Goal: Task Accomplishment & Management: Manage account settings

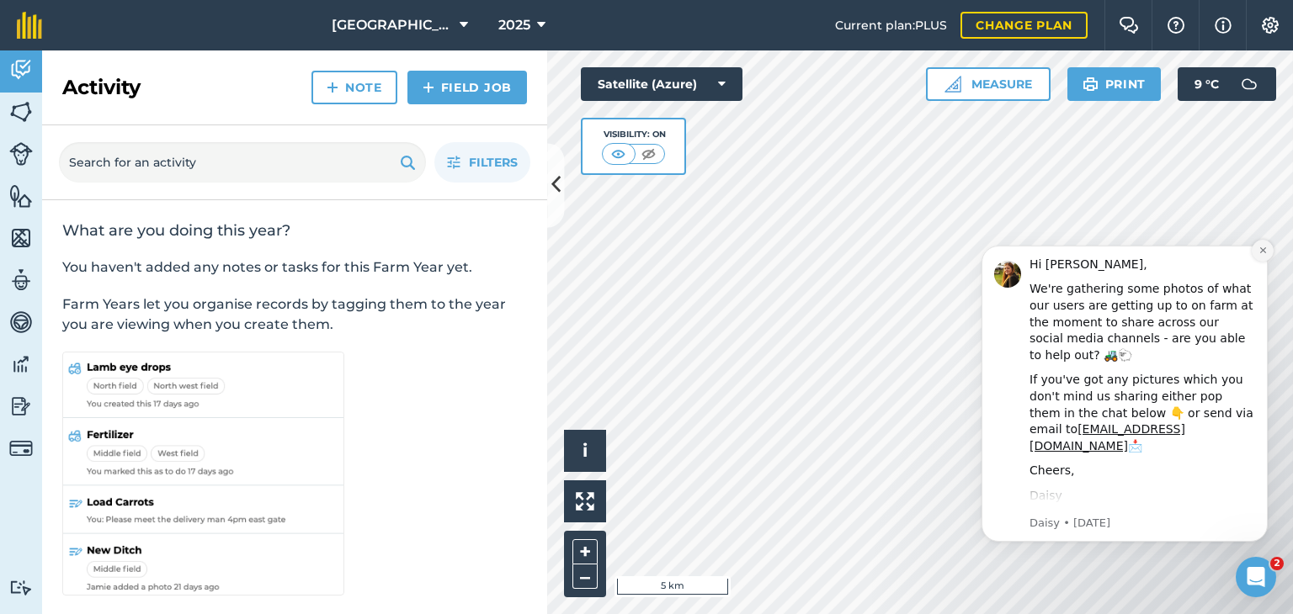
click at [1258, 251] on icon "Dismiss notification" at bounding box center [1262, 250] width 9 height 9
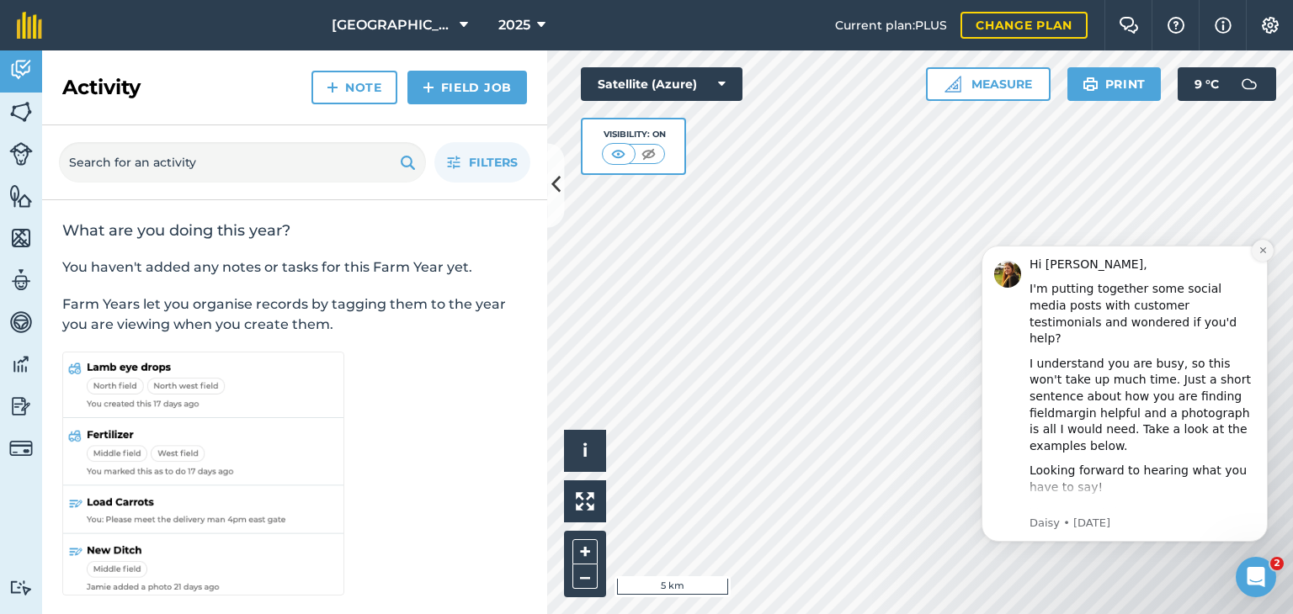
click at [1264, 245] on button "Dismiss notification" at bounding box center [1262, 251] width 22 height 22
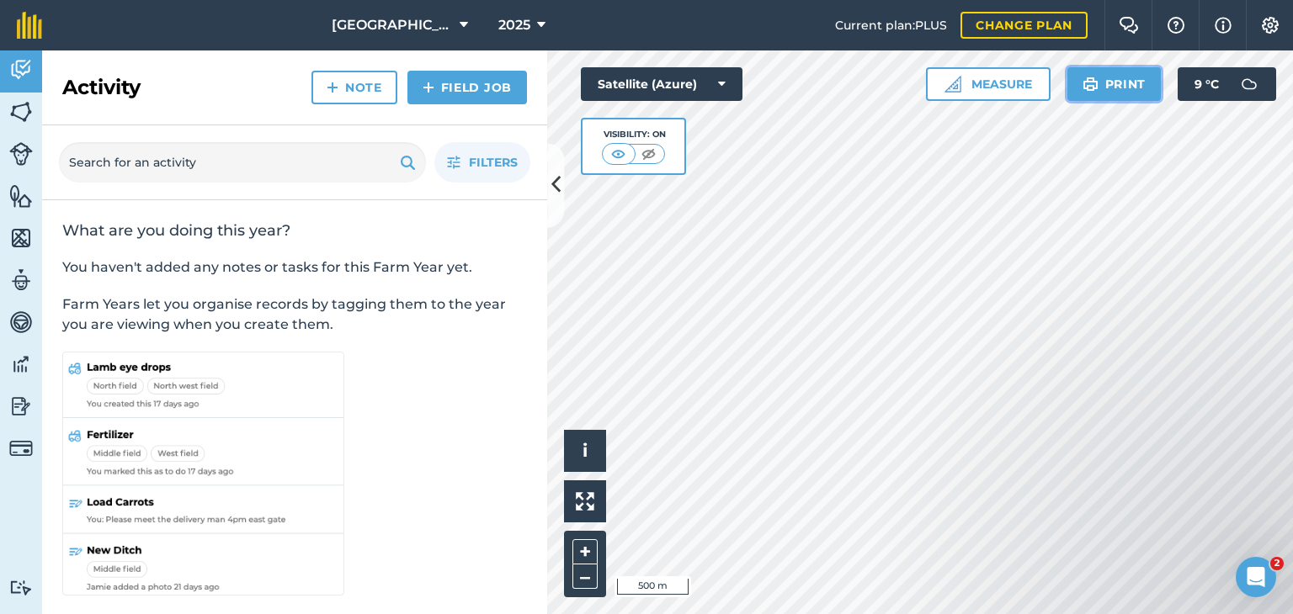
click at [1129, 88] on button "Print" at bounding box center [1114, 84] width 94 height 34
click at [921, 14] on div "[GEOGRAPHIC_DATA] 2025 Current plan : PLUS Change plan Farm Chat Help Info Sett…" at bounding box center [646, 307] width 1293 height 614
click at [844, 0] on html "[GEOGRAPHIC_DATA] 2025 Current plan : PLUS Change plan Farm Chat Help Info Sett…" at bounding box center [646, 307] width 1293 height 614
click at [792, 0] on html "[GEOGRAPHIC_DATA] 2025 Current plan : PLUS Change plan Farm Chat Help Info Sett…" at bounding box center [646, 307] width 1293 height 614
click at [894, 12] on div "[GEOGRAPHIC_DATA] 2025 Current plan : PLUS Change plan Farm Chat Help Info Sett…" at bounding box center [646, 307] width 1293 height 614
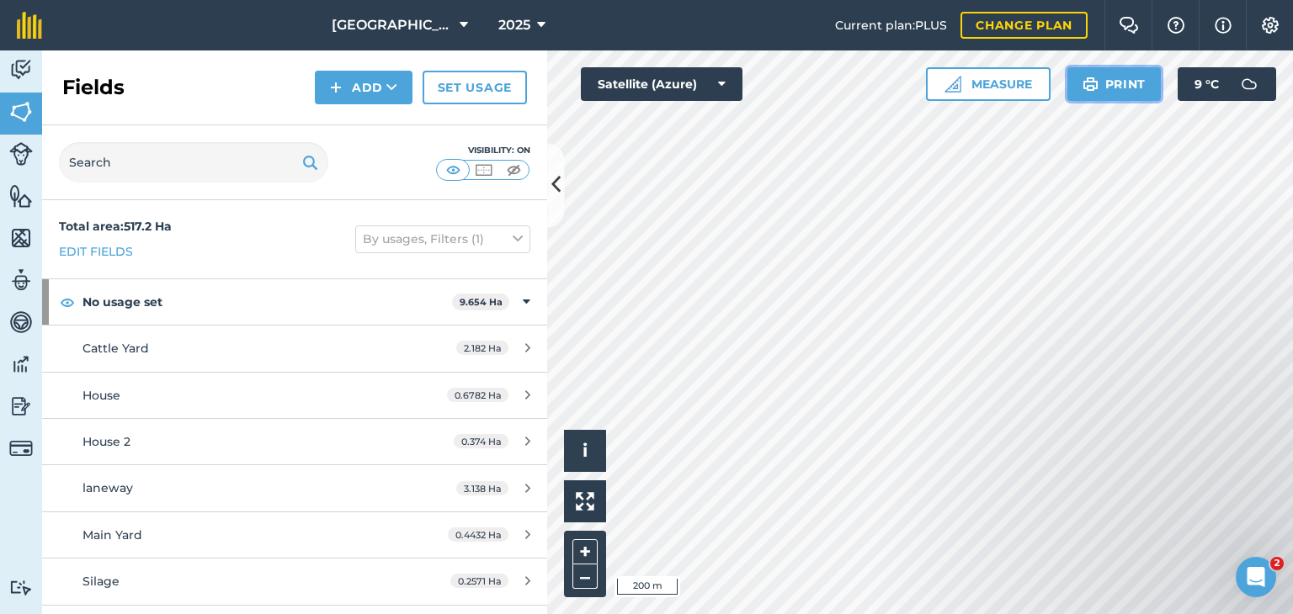
click at [1105, 80] on button "Print" at bounding box center [1114, 84] width 94 height 34
click at [1131, 88] on button "Print" at bounding box center [1114, 84] width 94 height 34
click at [1220, 24] on img at bounding box center [1222, 25] width 17 height 20
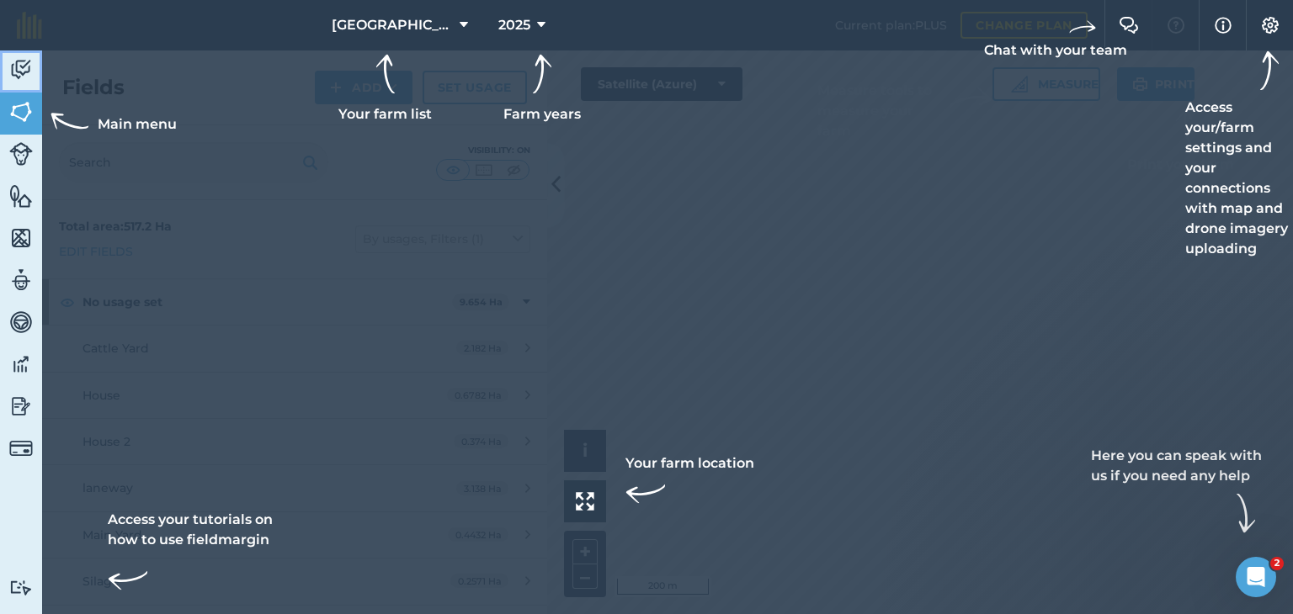
click at [17, 63] on img at bounding box center [21, 69] width 24 height 25
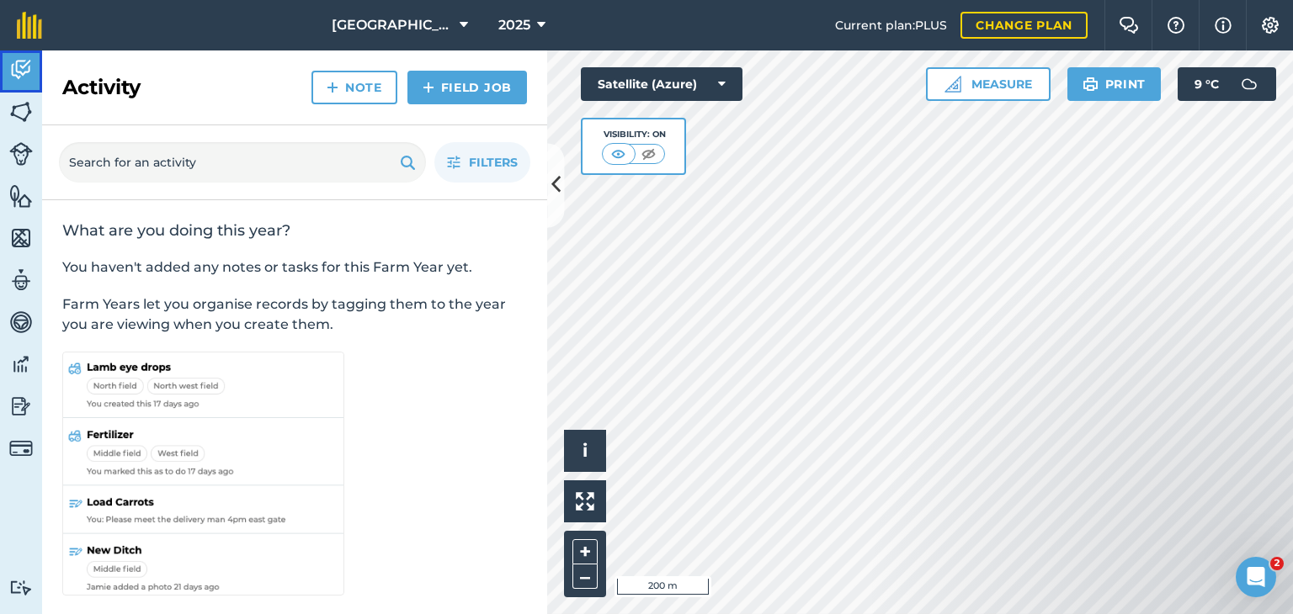
scroll to position [6, 0]
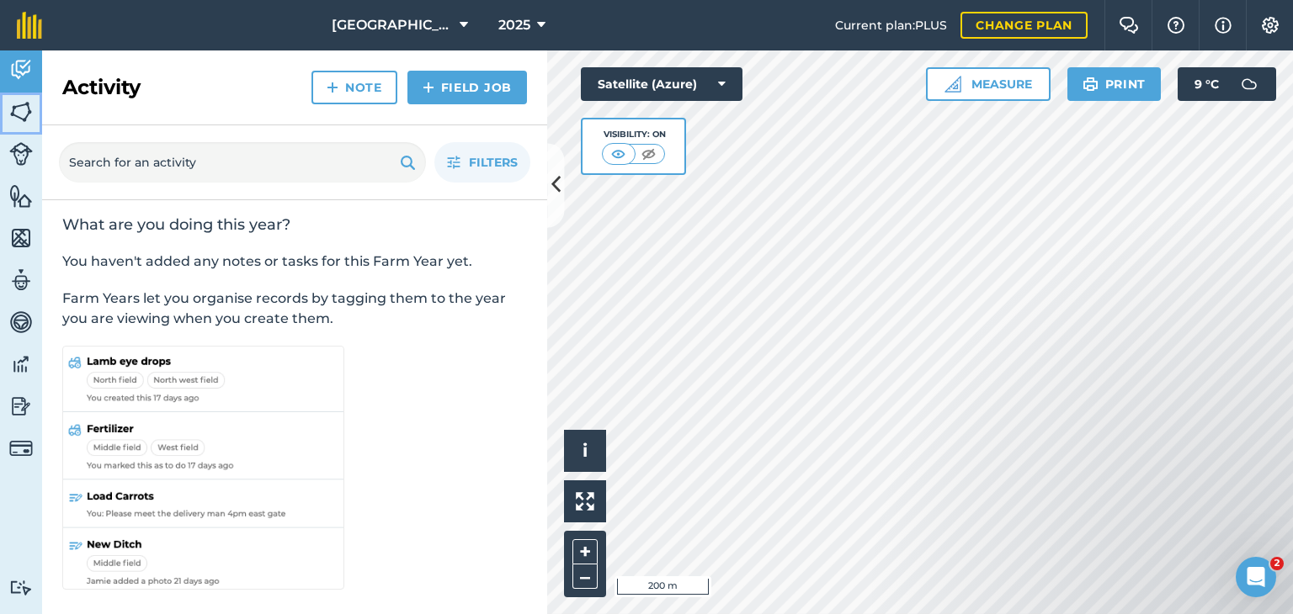
click at [19, 115] on img at bounding box center [21, 111] width 24 height 25
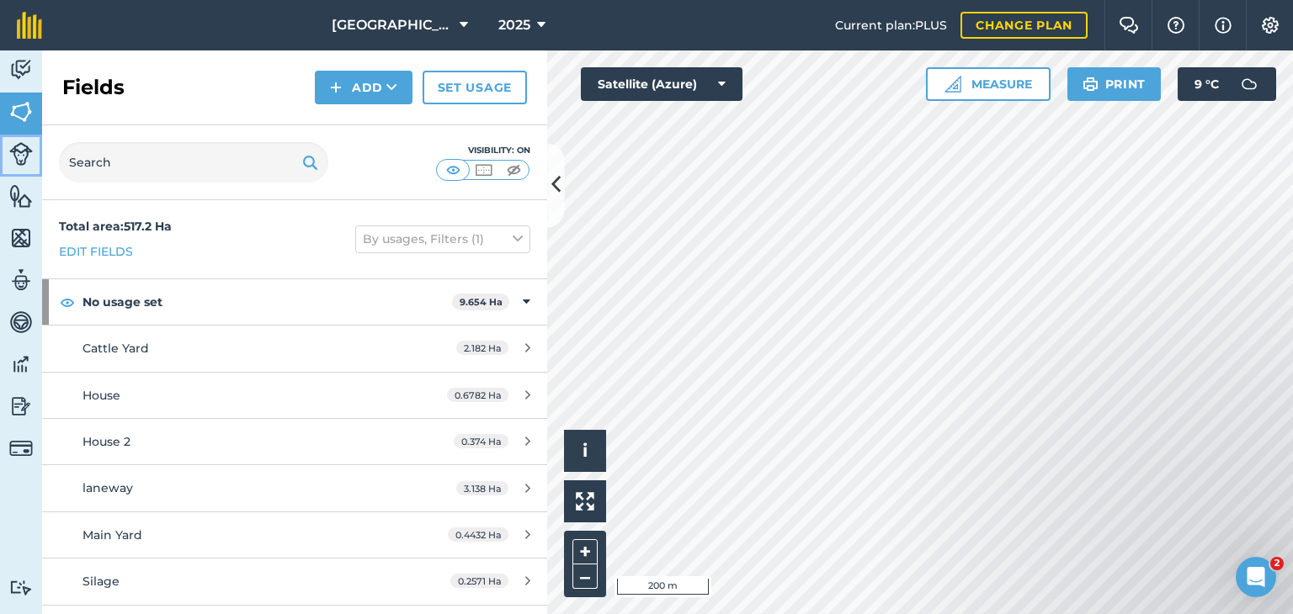
click at [19, 159] on img at bounding box center [21, 154] width 24 height 24
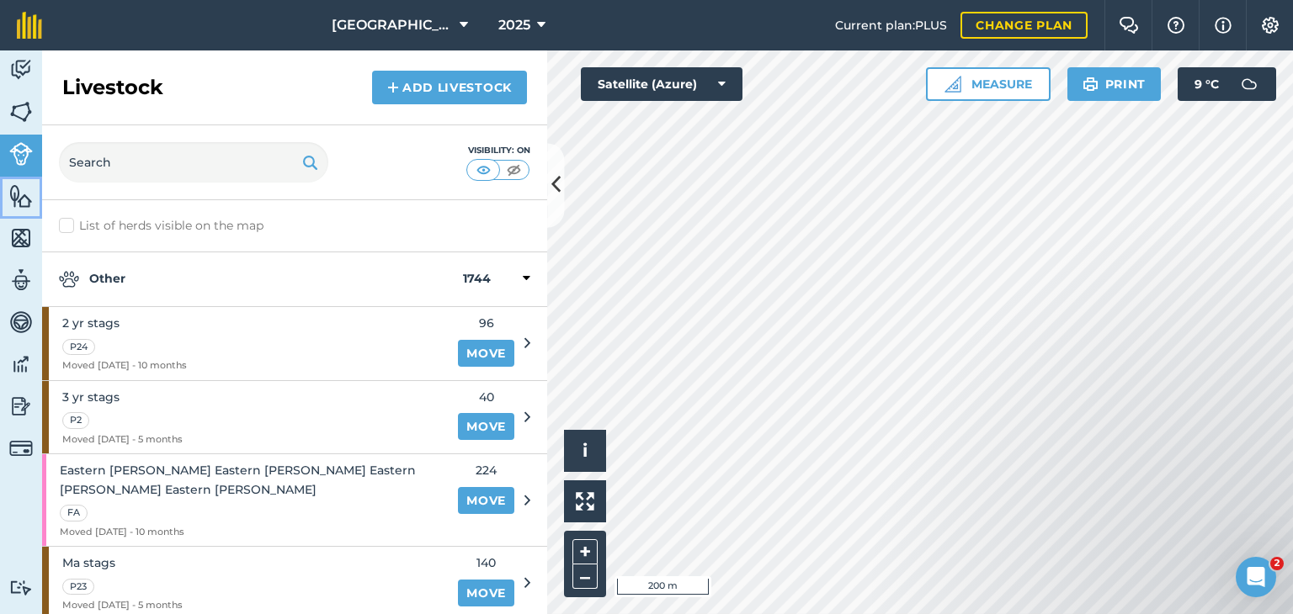
click at [13, 201] on img at bounding box center [21, 195] width 24 height 25
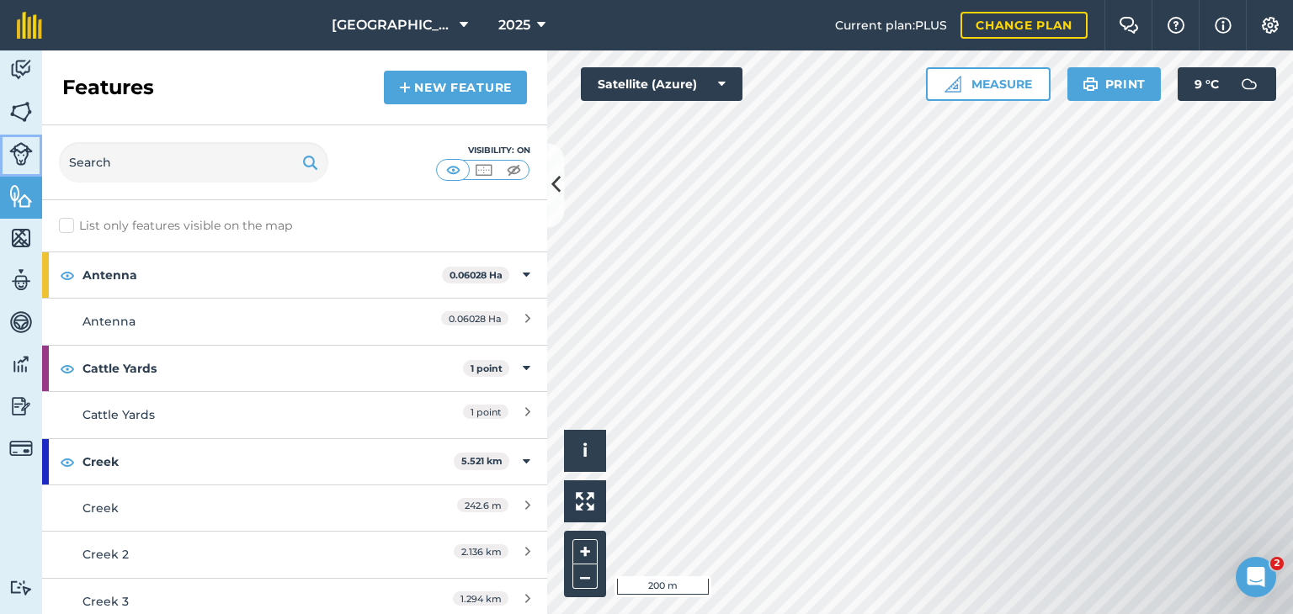
click at [18, 156] on img at bounding box center [21, 154] width 24 height 24
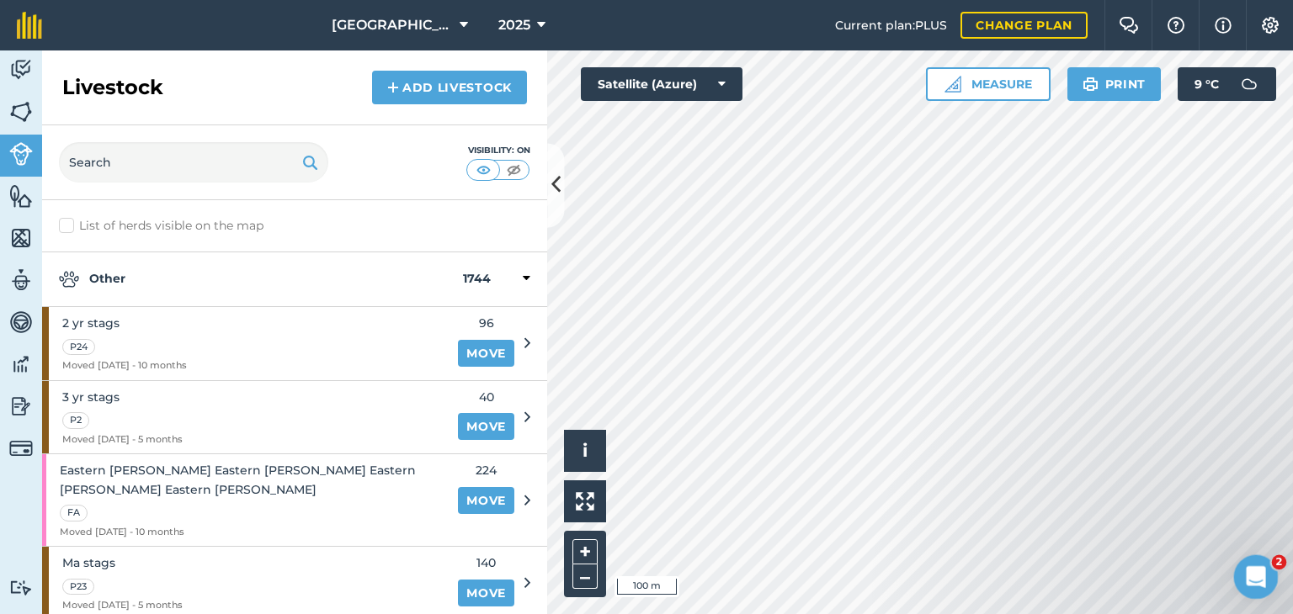
click at [1250, 571] on icon "Open Intercom Messenger" at bounding box center [1254, 575] width 28 height 28
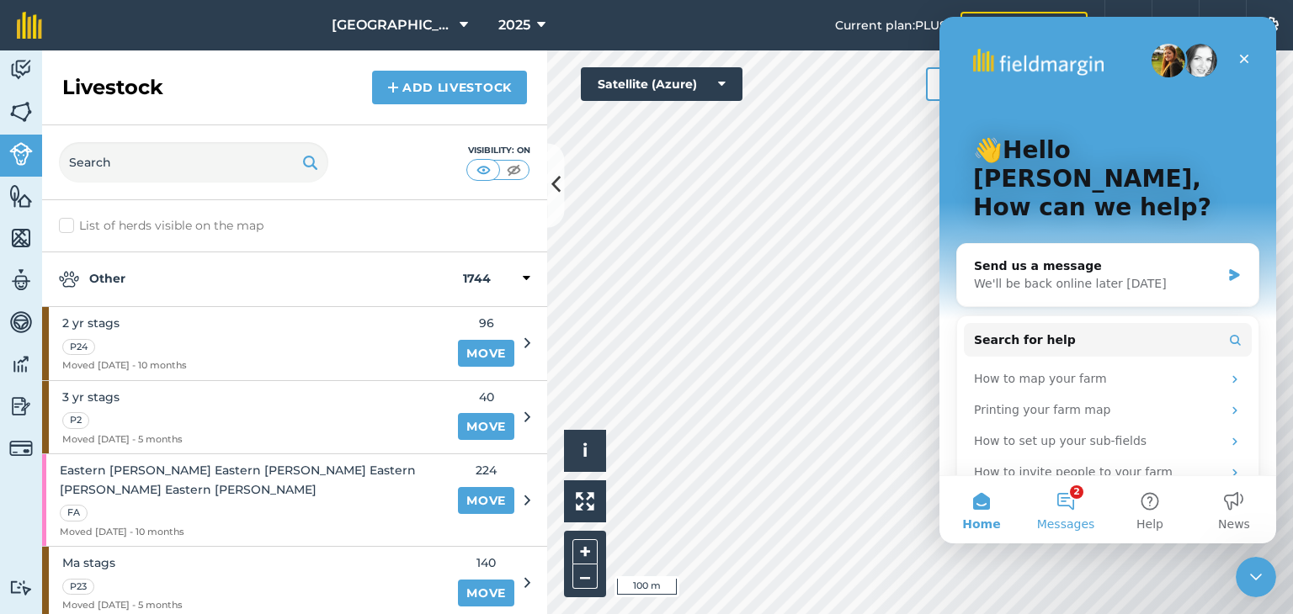
click at [1057, 519] on span "Messages" at bounding box center [1066, 524] width 58 height 12
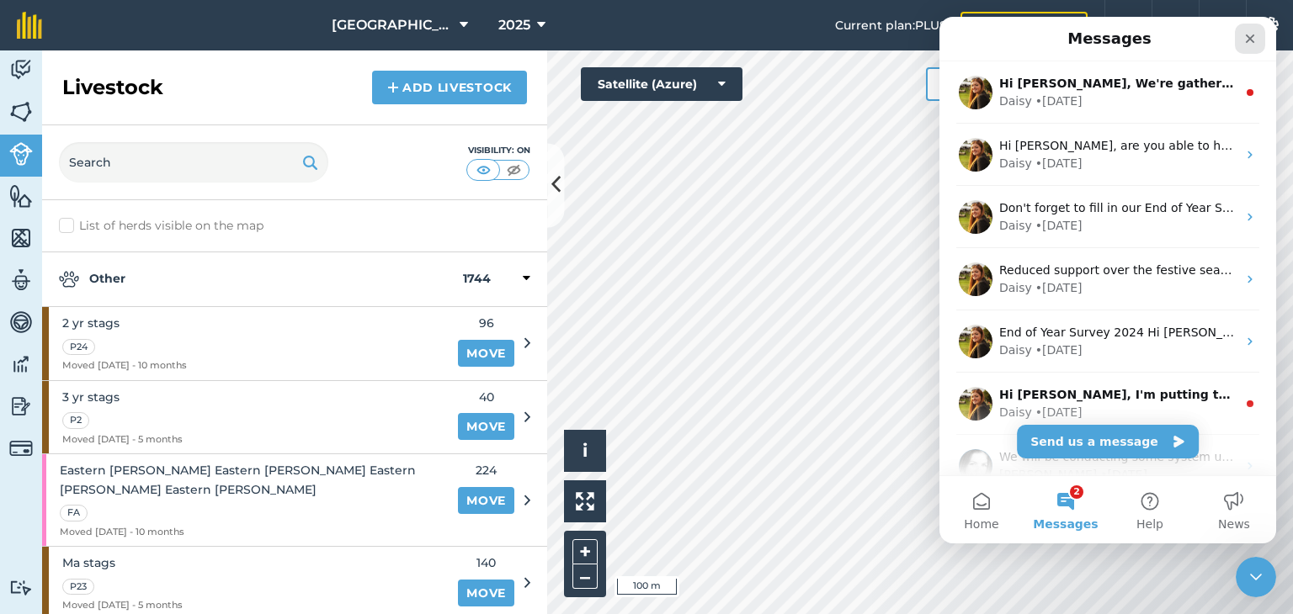
click at [1243, 40] on icon "Close" at bounding box center [1249, 38] width 13 height 13
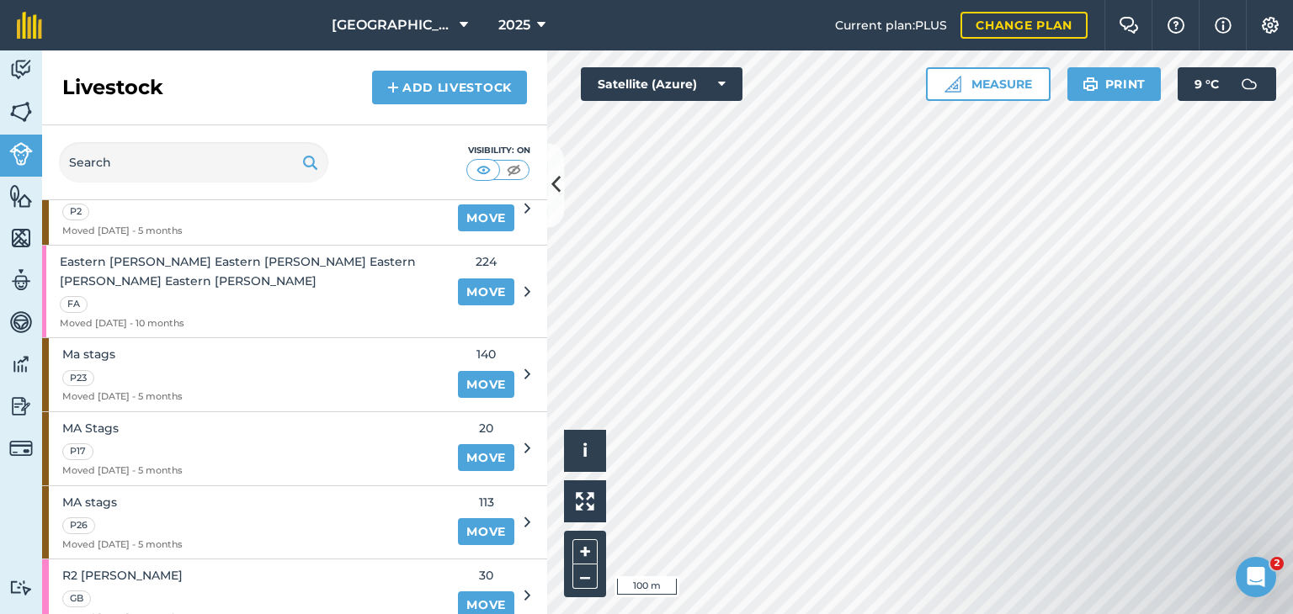
scroll to position [252, 0]
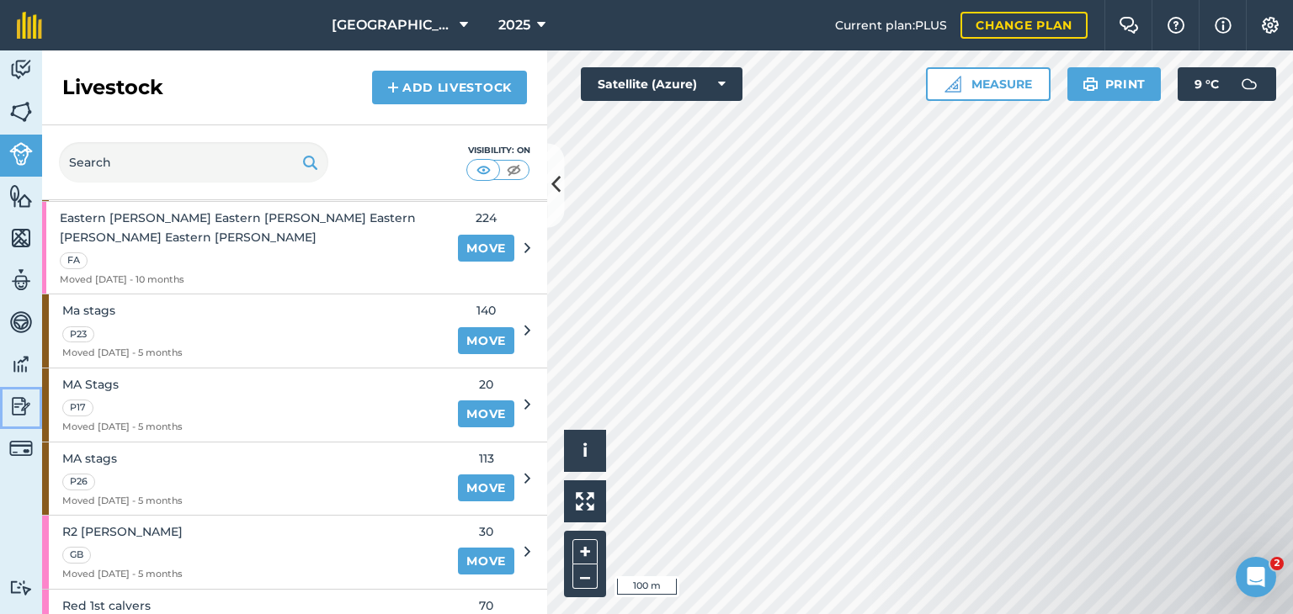
click at [13, 404] on img at bounding box center [21, 406] width 24 height 25
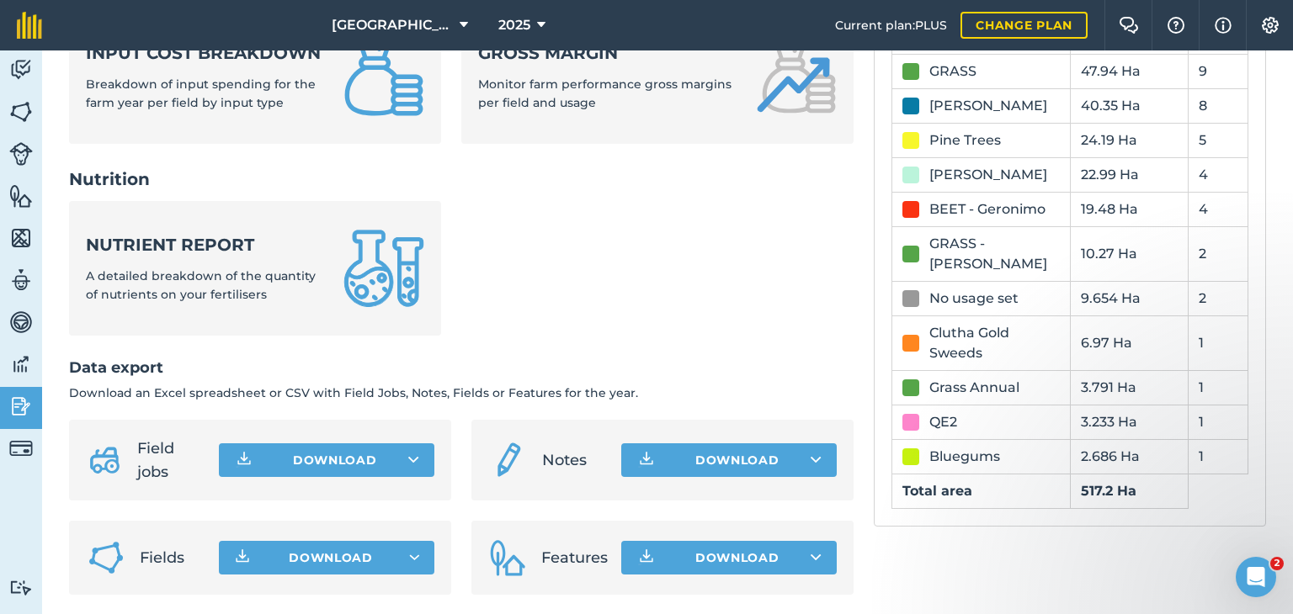
scroll to position [732, 0]
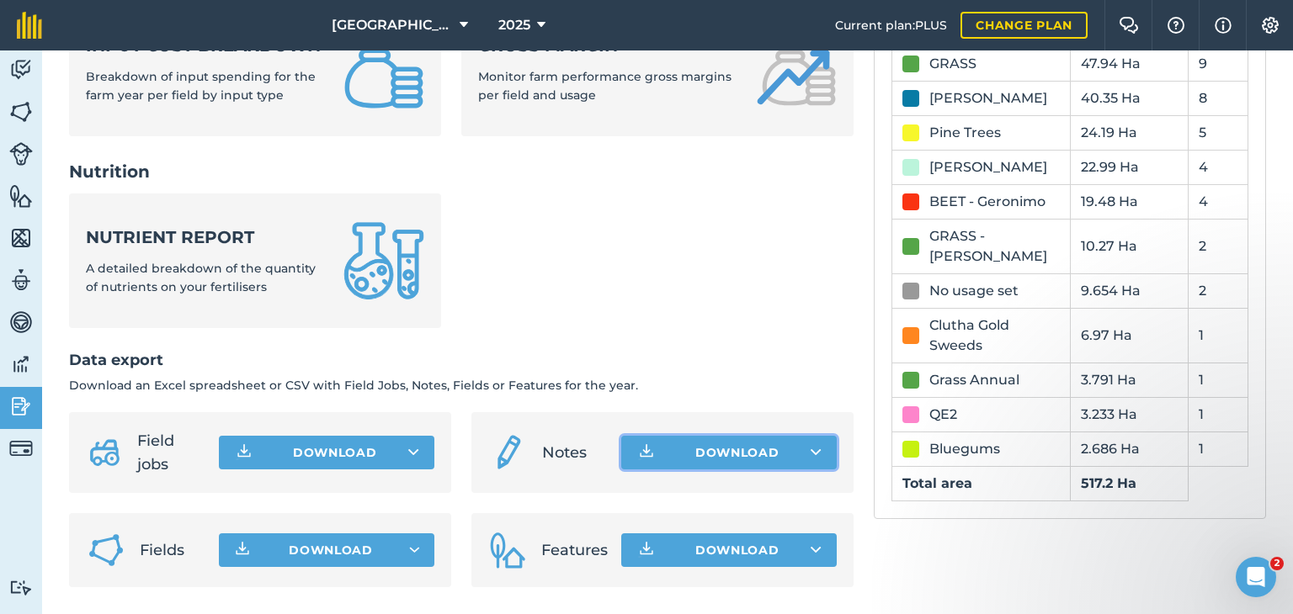
click at [811, 454] on icon at bounding box center [815, 452] width 11 height 17
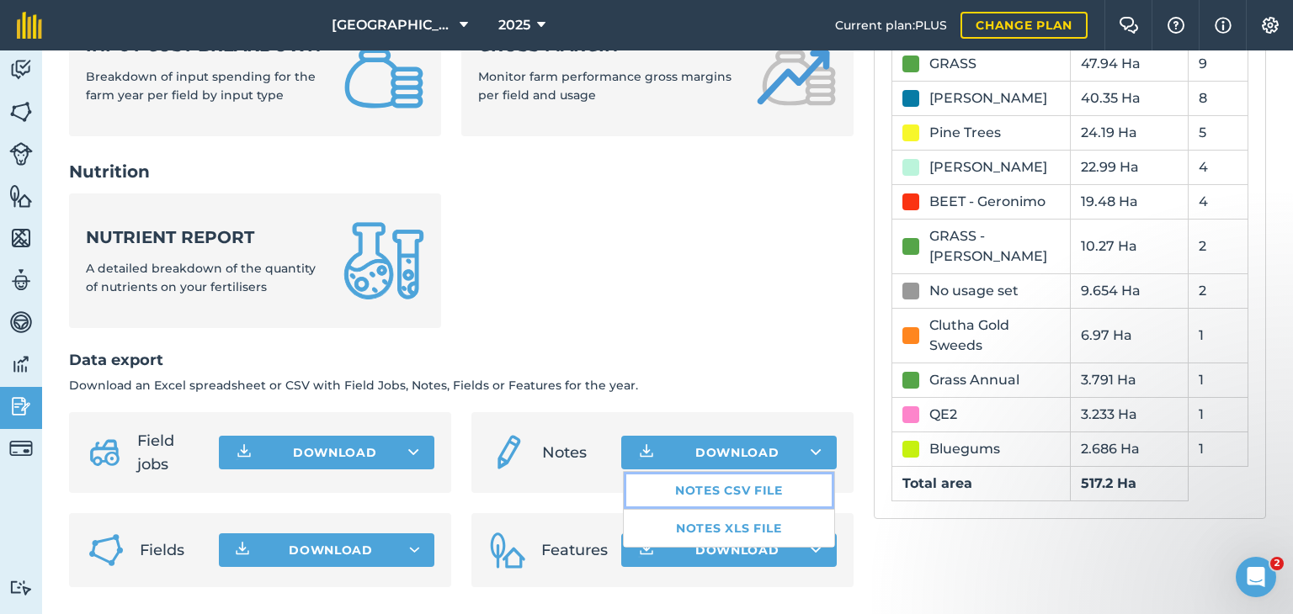
click at [730, 489] on link "Notes CSV file" at bounding box center [729, 490] width 210 height 37
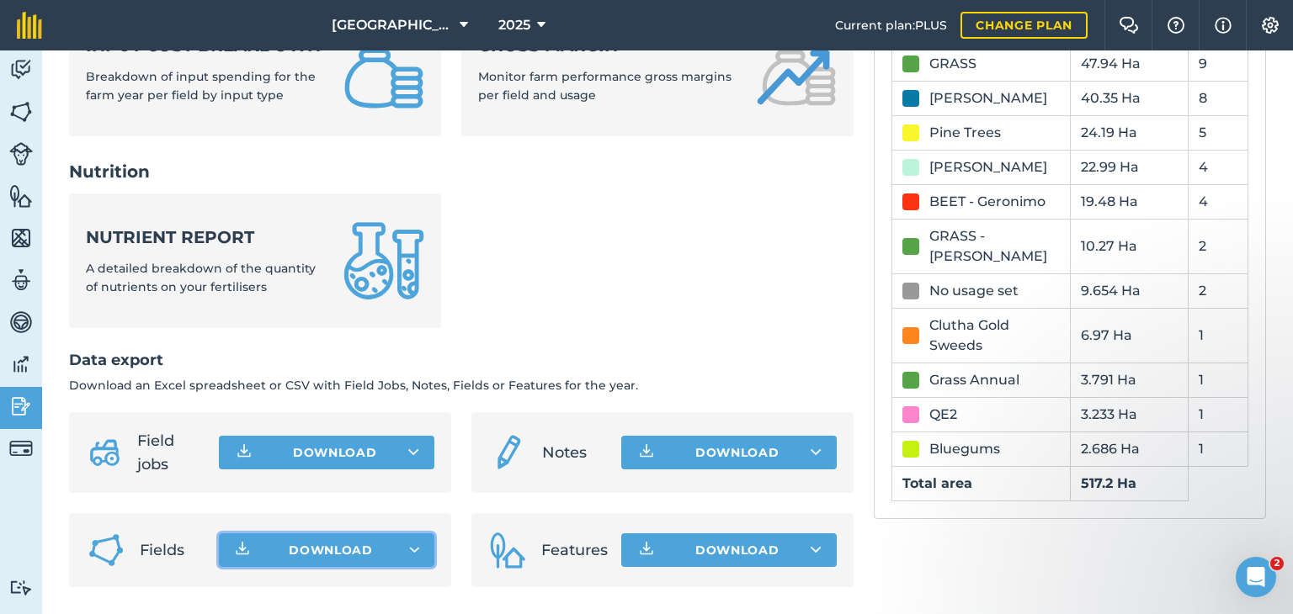
click at [410, 548] on icon "button" at bounding box center [415, 550] width 10 height 4
click at [810, 547] on icon at bounding box center [815, 550] width 11 height 17
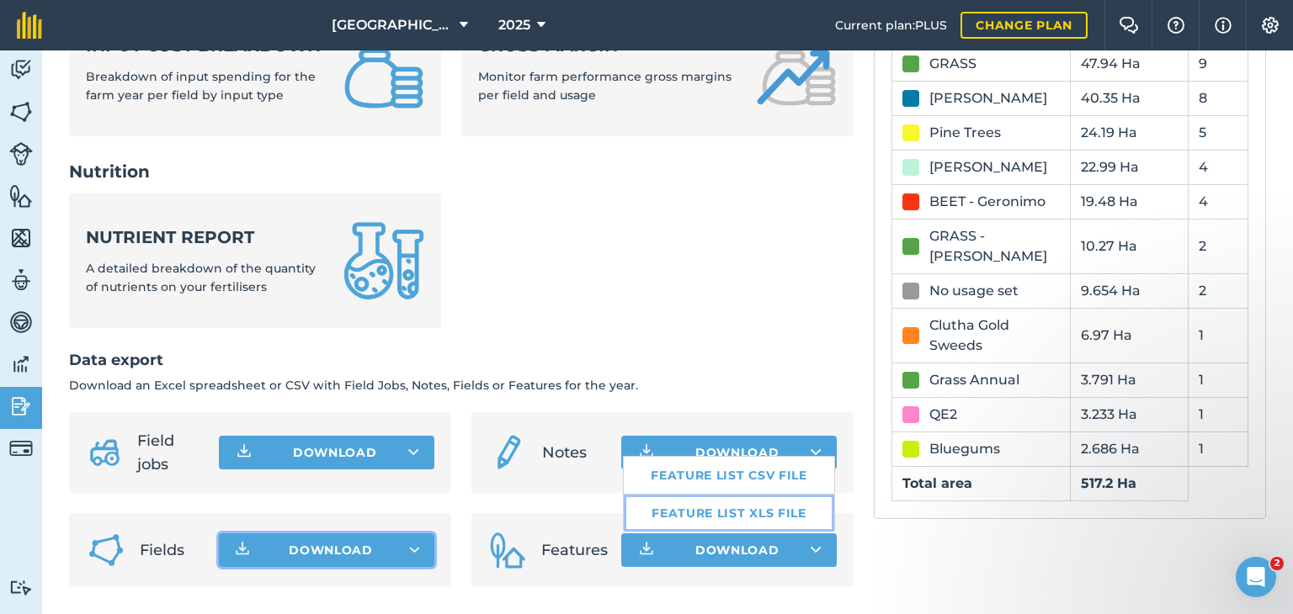
click at [750, 515] on link "Feature list XLS file" at bounding box center [729, 513] width 210 height 37
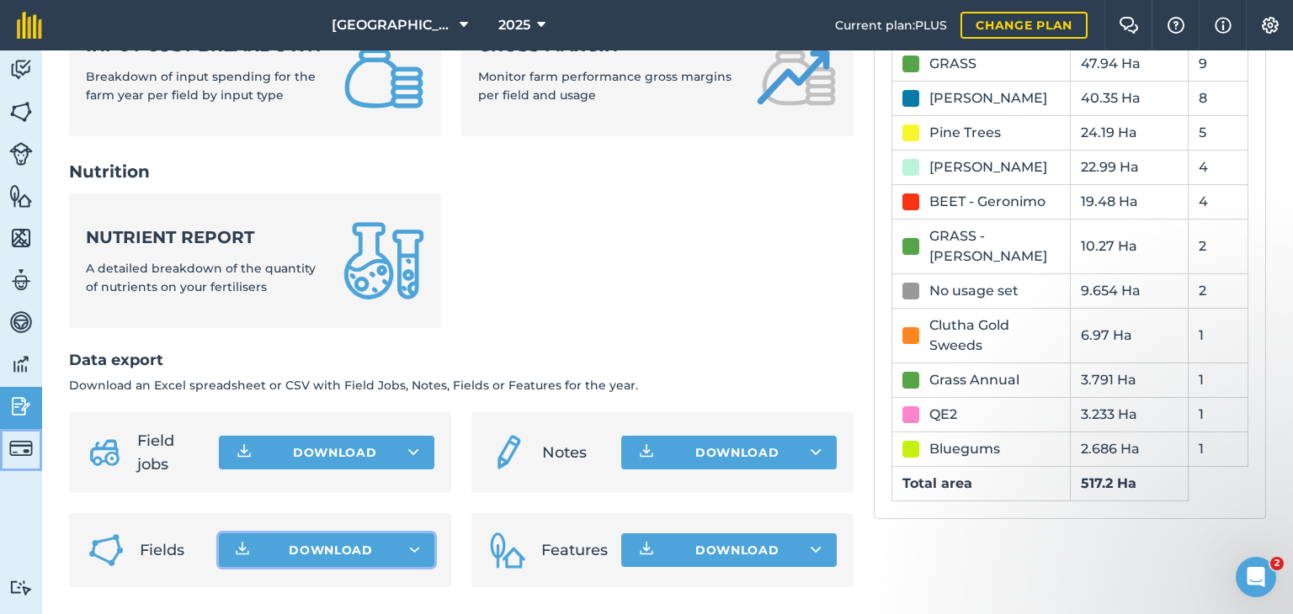
click at [17, 449] on img at bounding box center [21, 449] width 24 height 24
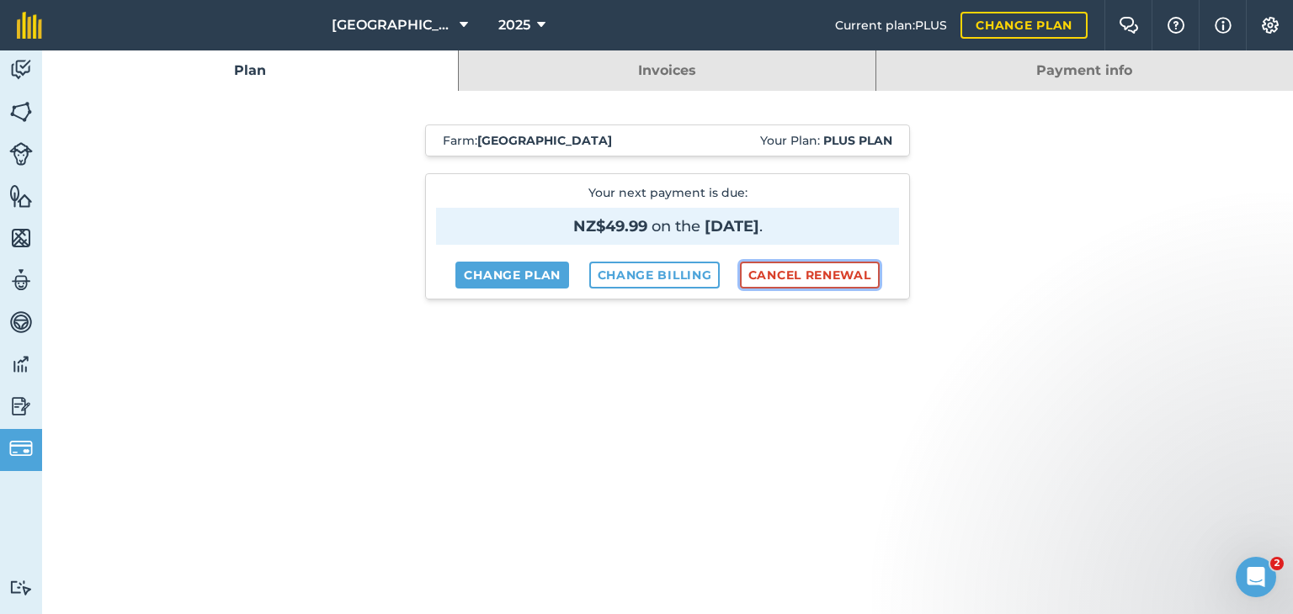
click at [833, 277] on button "Cancel renewal" at bounding box center [810, 275] width 140 height 27
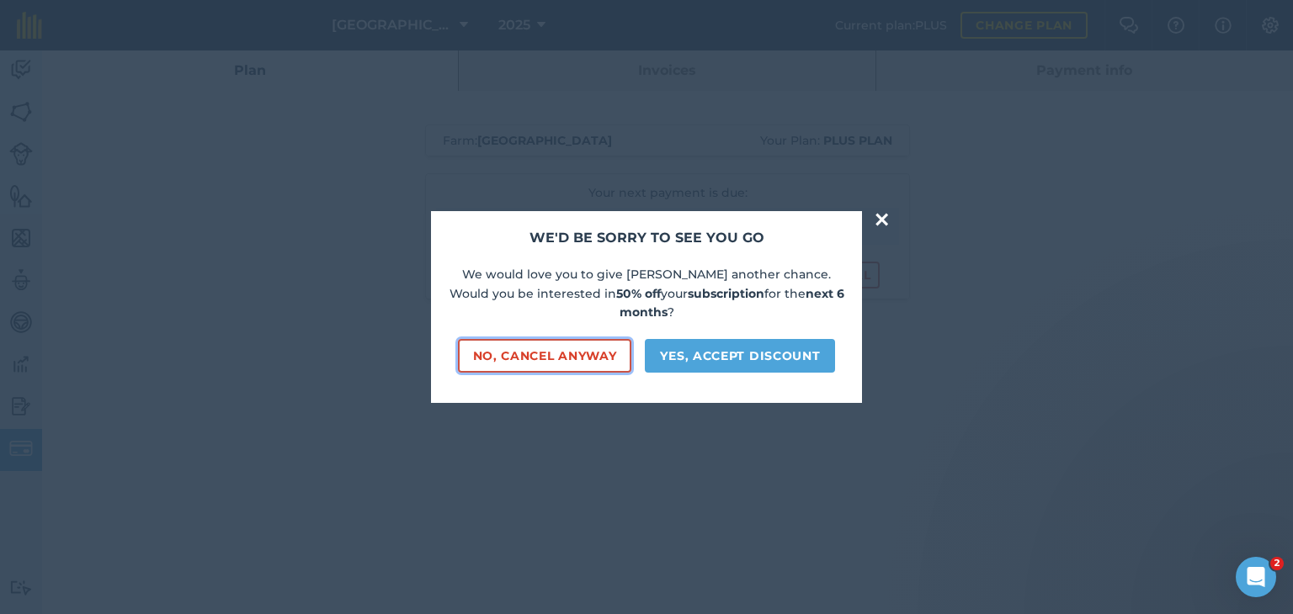
click at [561, 347] on button "No, cancel anyway" at bounding box center [545, 356] width 174 height 34
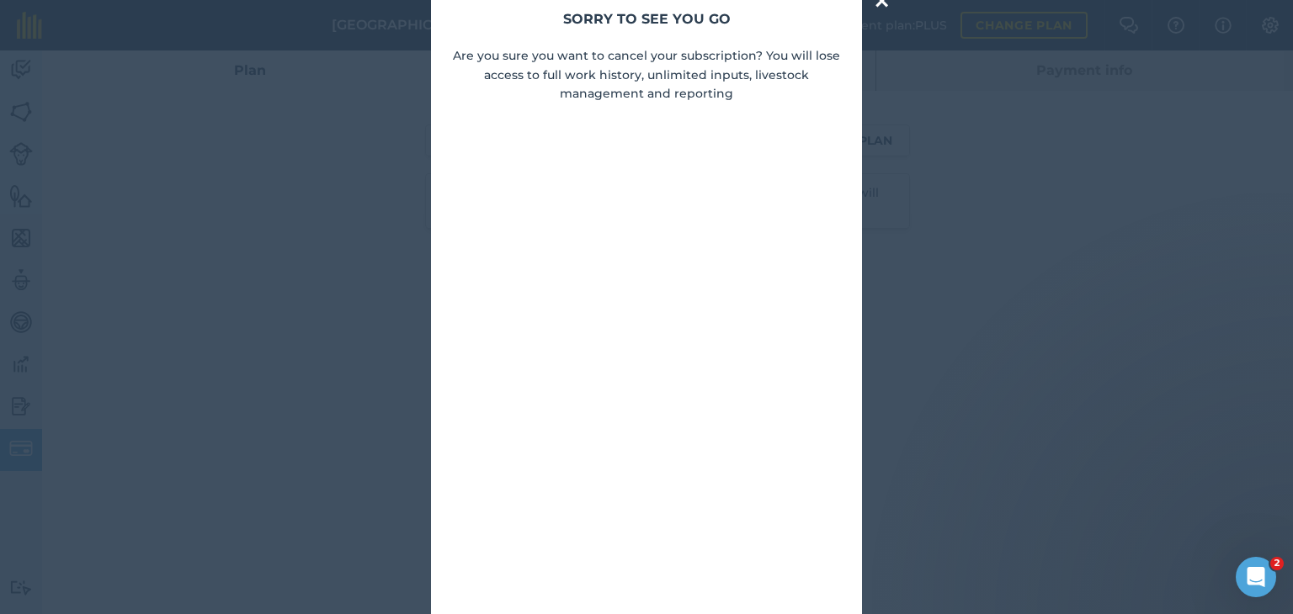
click at [886, 8] on button "×" at bounding box center [881, 1] width 19 height 34
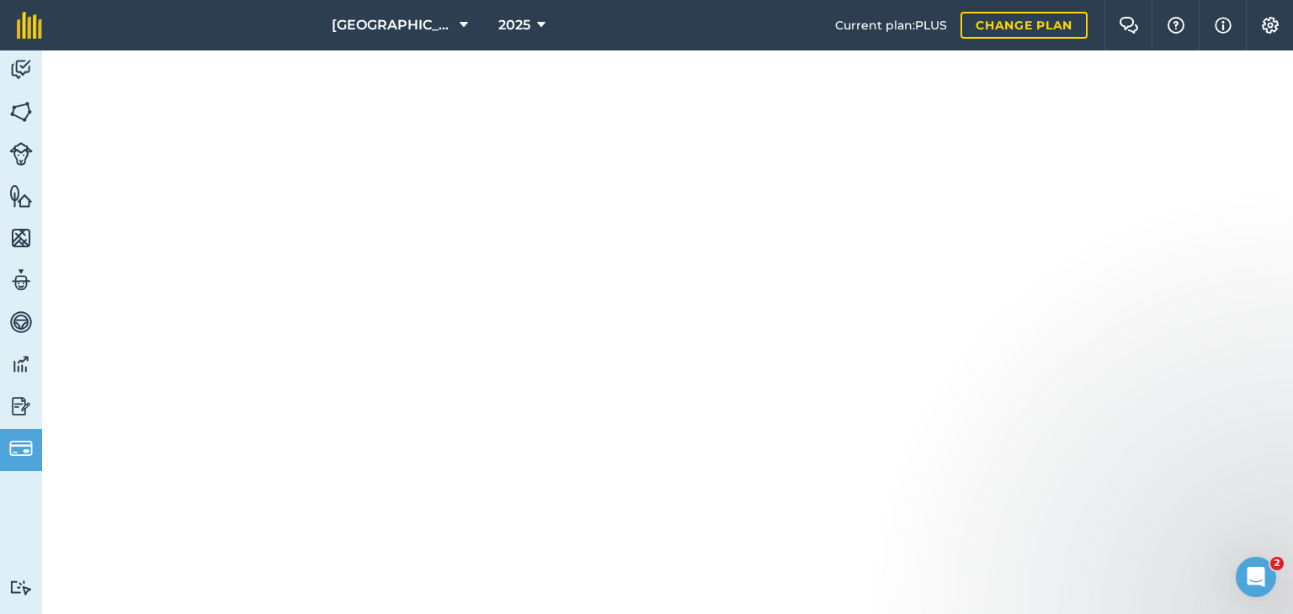
scroll to position [252, 0]
click at [11, 410] on img at bounding box center [21, 406] width 24 height 25
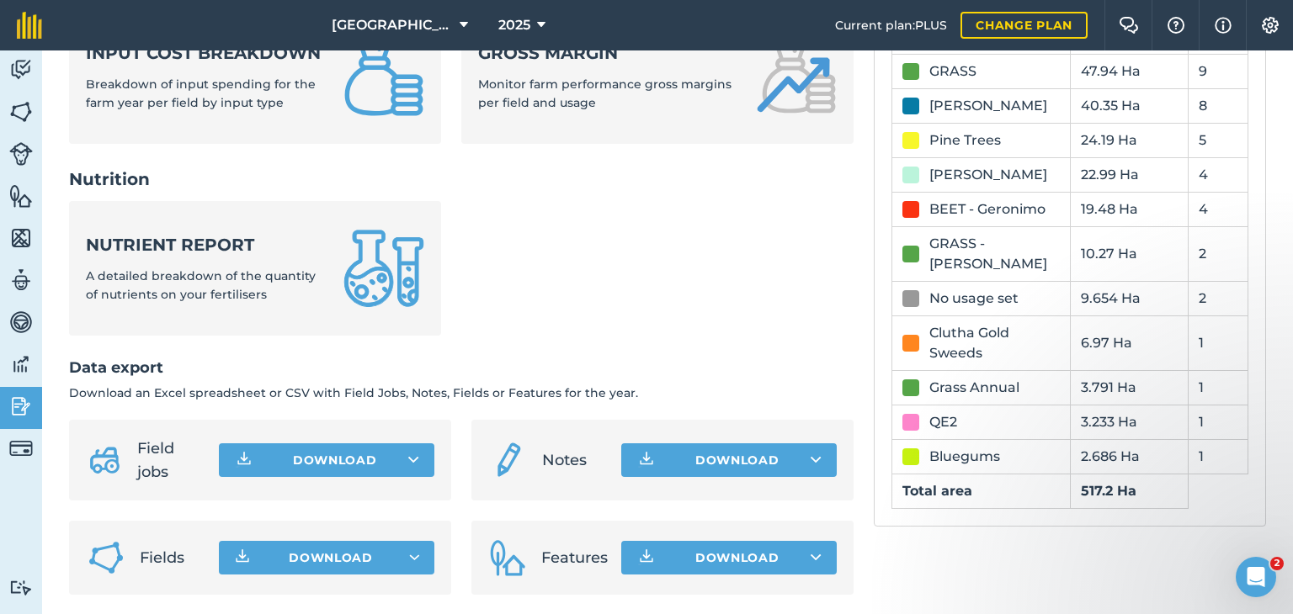
scroll to position [732, 0]
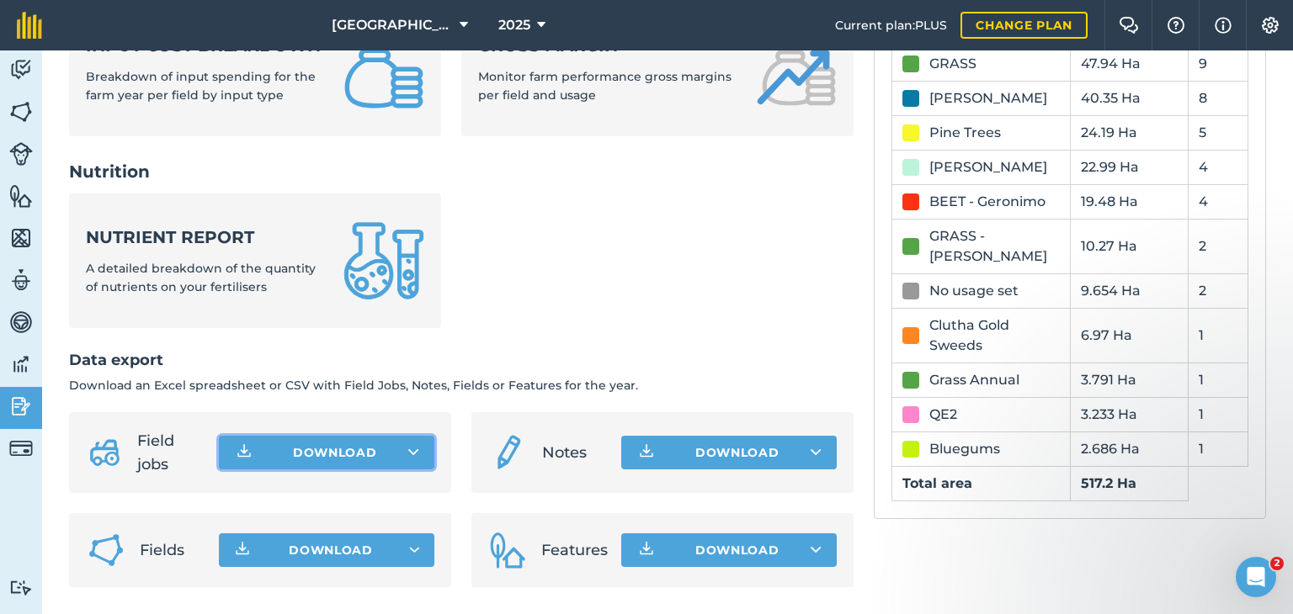
click at [413, 452] on icon at bounding box center [413, 452] width 11 height 17
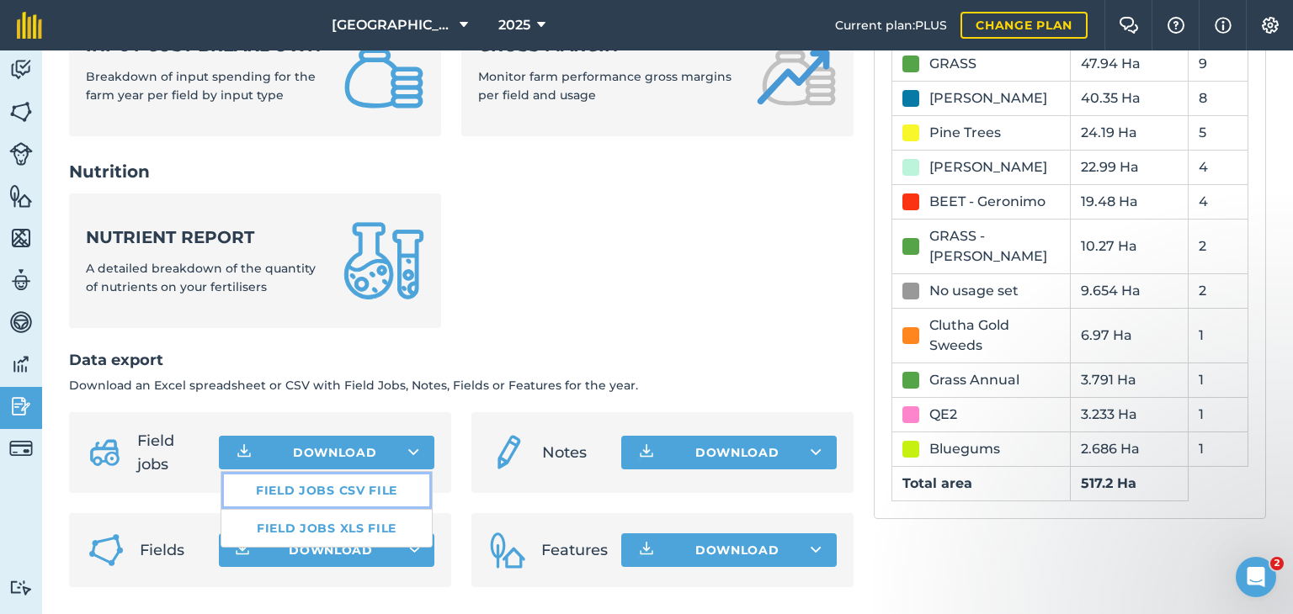
click at [364, 492] on link "Field jobs CSV file" at bounding box center [326, 490] width 210 height 37
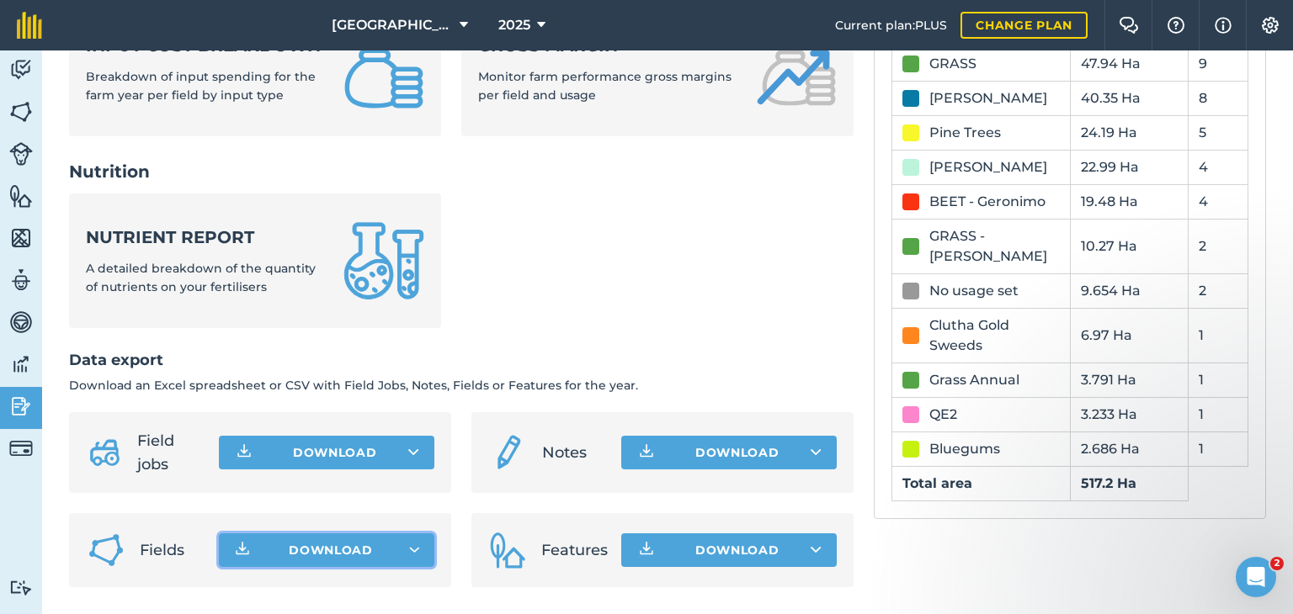
click at [402, 541] on button "Download" at bounding box center [326, 551] width 215 height 34
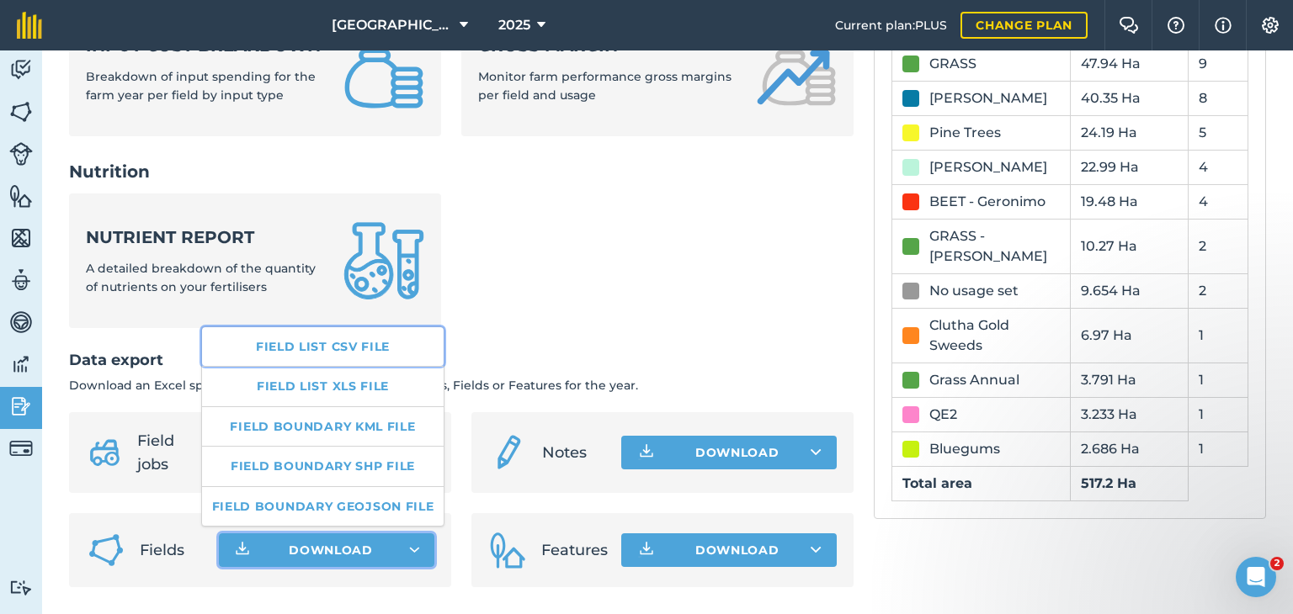
click at [364, 352] on link "Field list CSV file" at bounding box center [323, 346] width 242 height 39
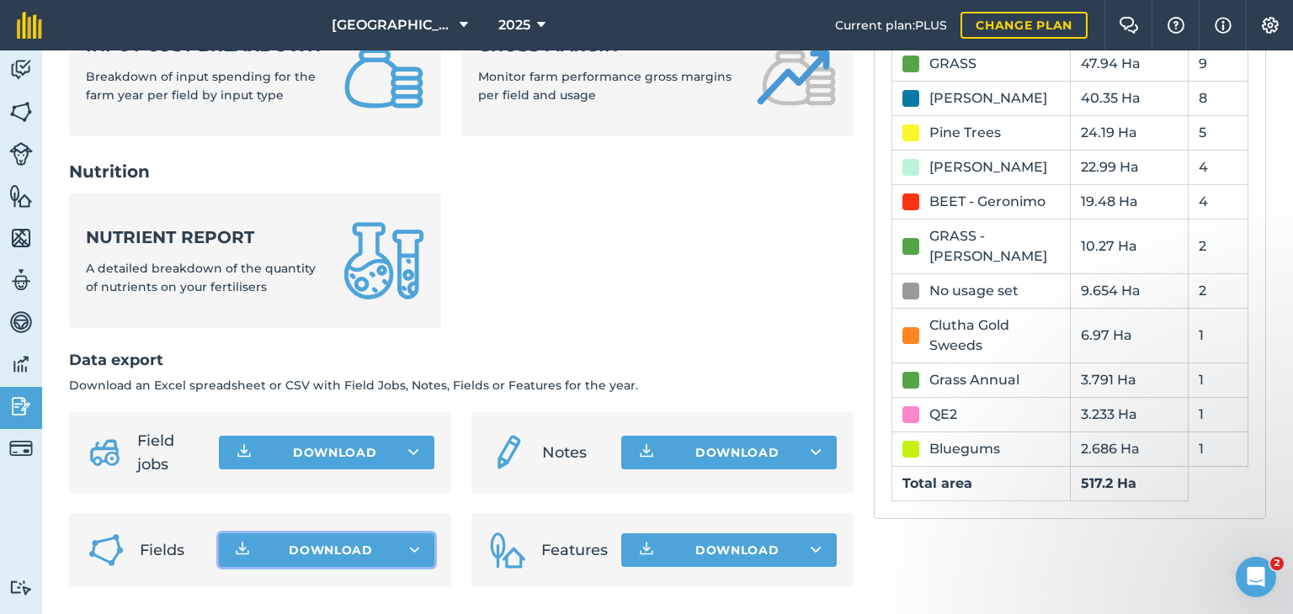
click at [417, 552] on button "Download" at bounding box center [326, 551] width 215 height 34
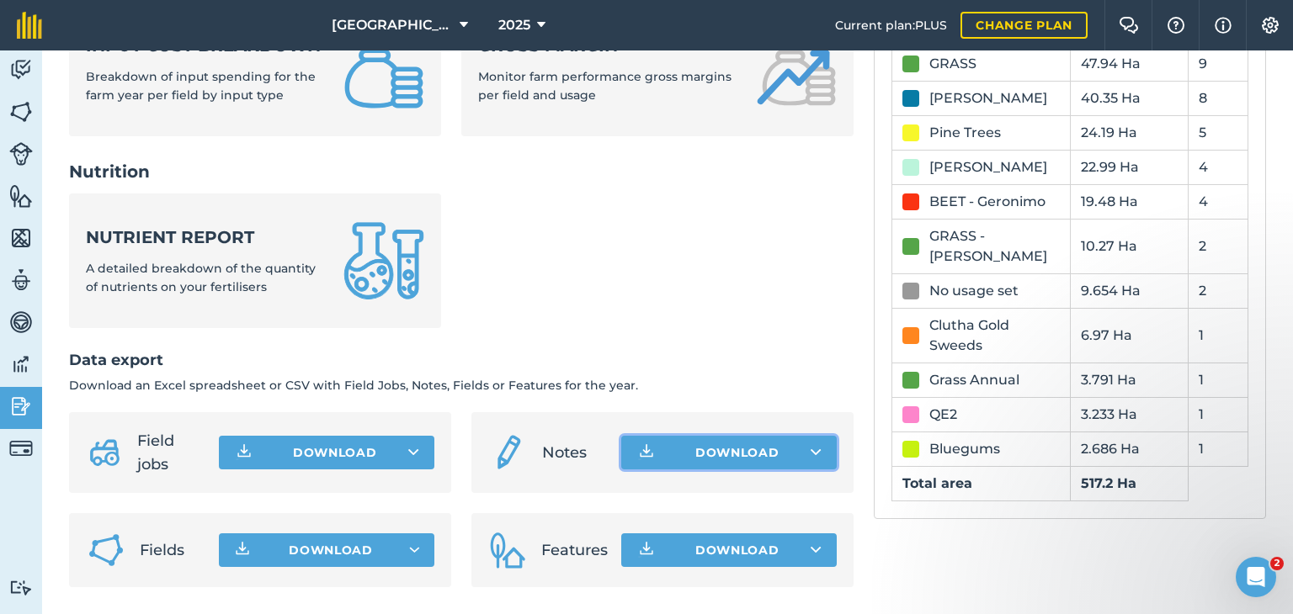
click at [798, 454] on button "Download" at bounding box center [728, 453] width 215 height 34
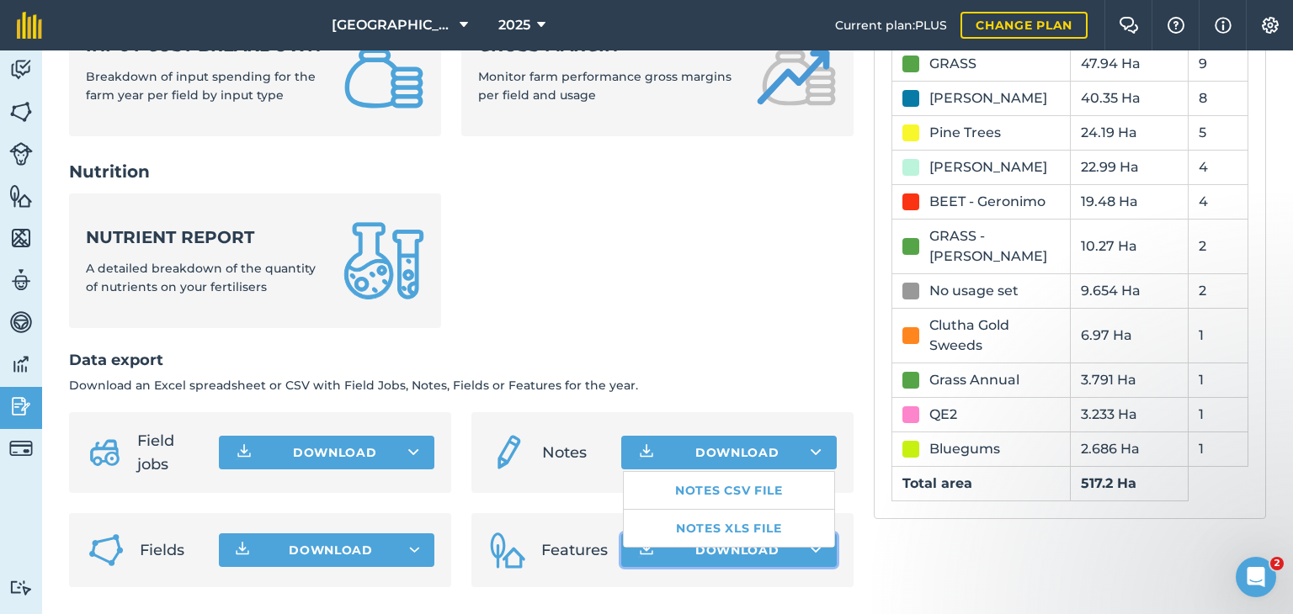
click at [789, 561] on button "Download" at bounding box center [728, 551] width 215 height 34
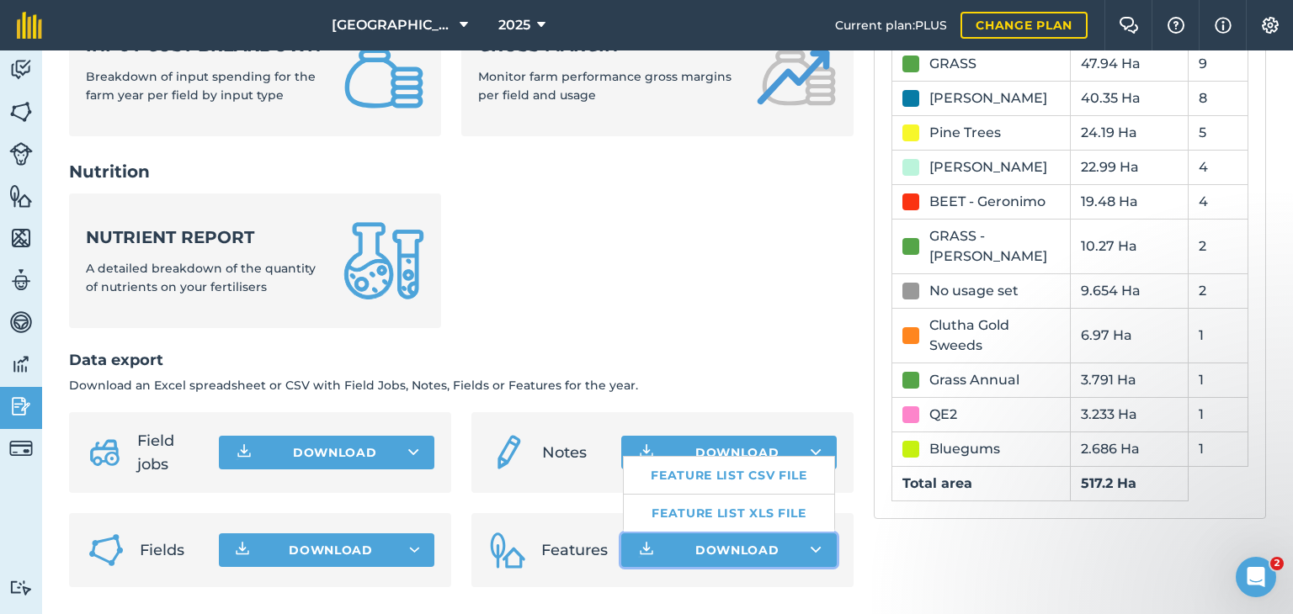
click at [800, 553] on button "Download Feature list CSV file Feature list XLS file" at bounding box center [728, 551] width 215 height 34
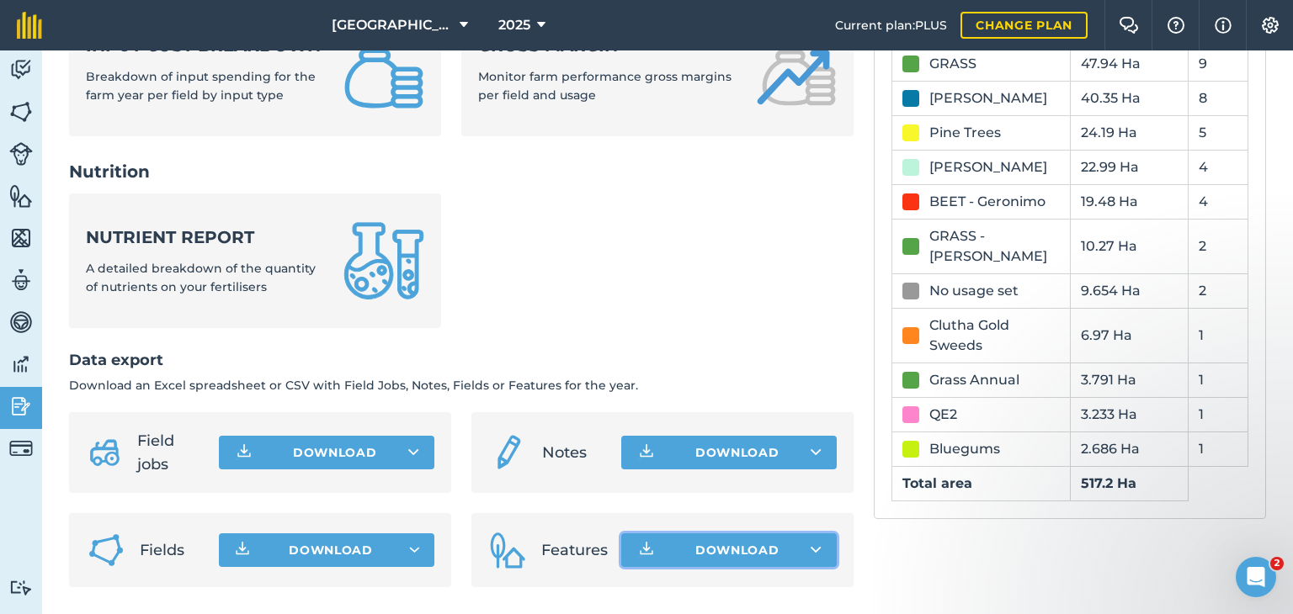
click at [810, 544] on icon at bounding box center [815, 550] width 11 height 17
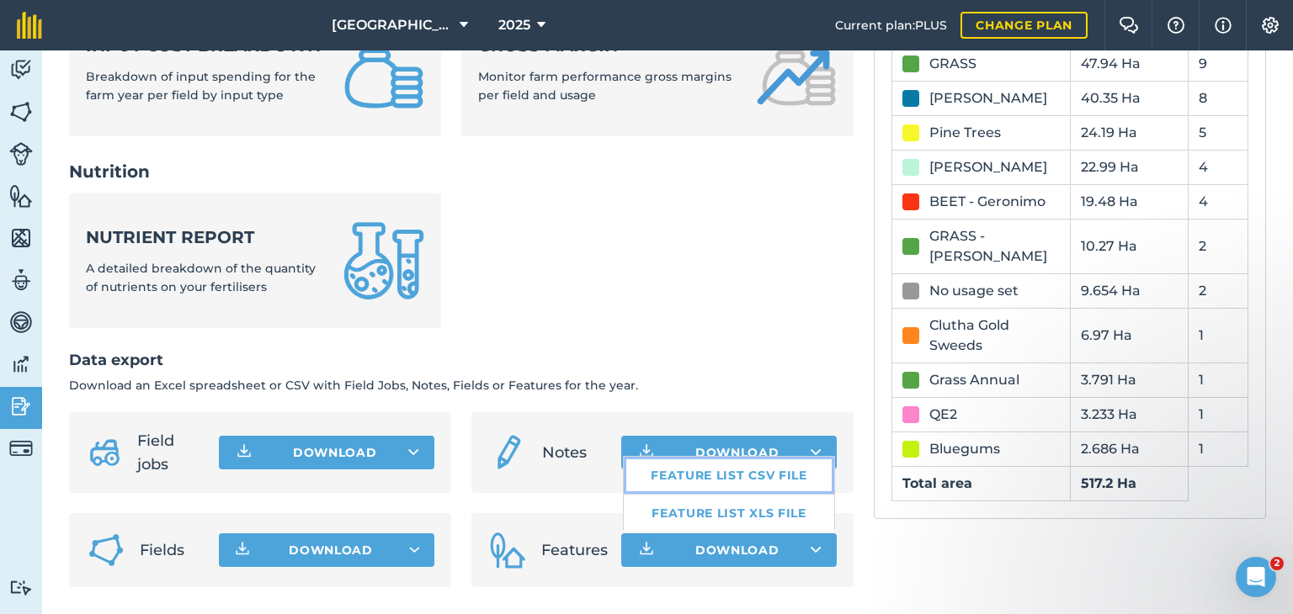
click at [734, 475] on link "Feature list CSV file" at bounding box center [729, 475] width 210 height 37
